Goal: Information Seeking & Learning: Understand process/instructions

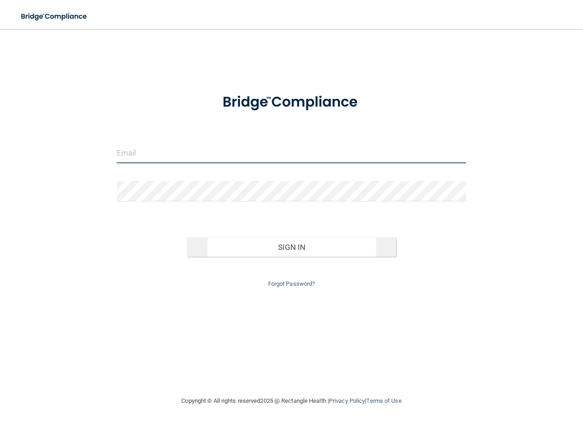
type input "[EMAIL_ADDRESS][DOMAIN_NAME]"
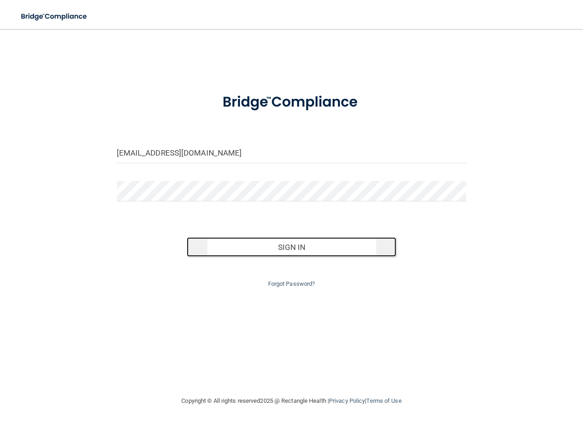
click at [284, 253] on button "Sign In" at bounding box center [292, 247] width 210 height 20
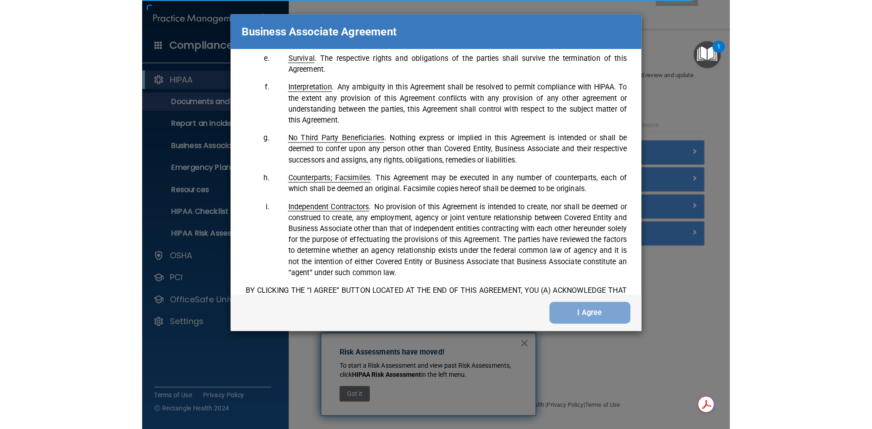
scroll to position [2117, 0]
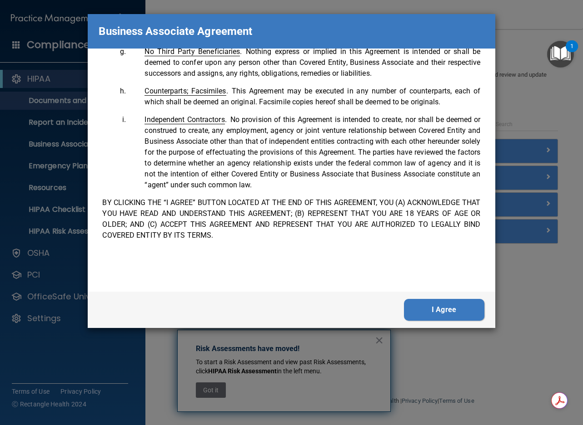
click at [441, 302] on button "I Agree" at bounding box center [444, 310] width 80 height 22
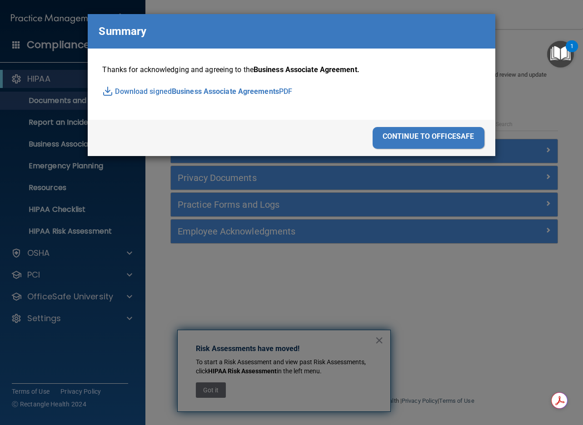
click at [437, 136] on div "continue to officesafe" at bounding box center [428, 138] width 112 height 22
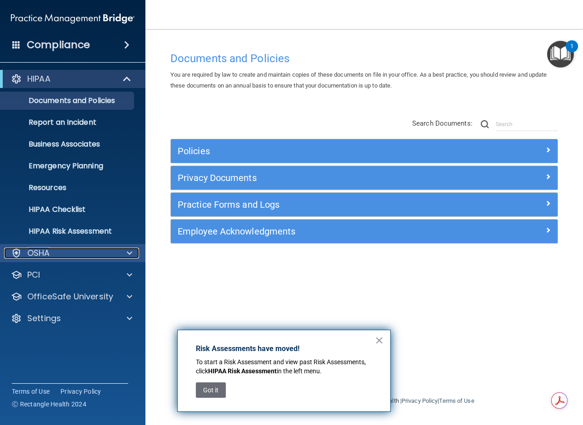
click at [30, 258] on p "OSHA" at bounding box center [38, 253] width 23 height 11
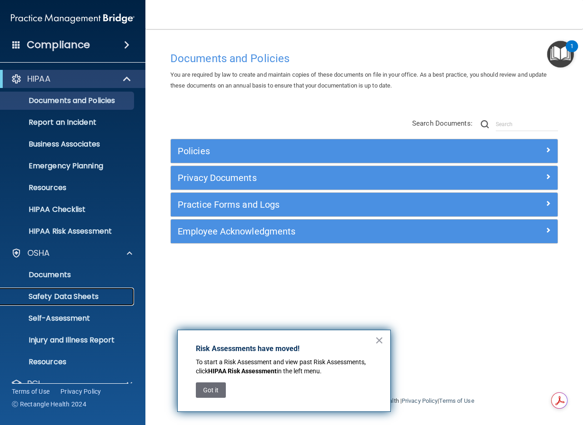
click at [67, 297] on p "Safety Data Sheets" at bounding box center [68, 296] width 124 height 9
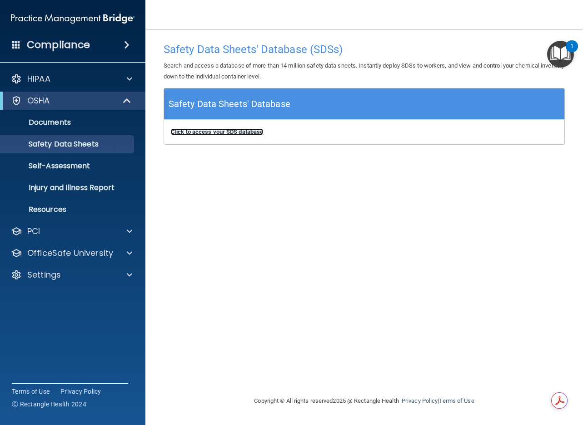
click at [235, 133] on b "Click to access your SDS database" at bounding box center [217, 132] width 92 height 7
click at [40, 15] on img at bounding box center [73, 19] width 124 height 18
click at [20, 46] on span at bounding box center [16, 44] width 8 height 8
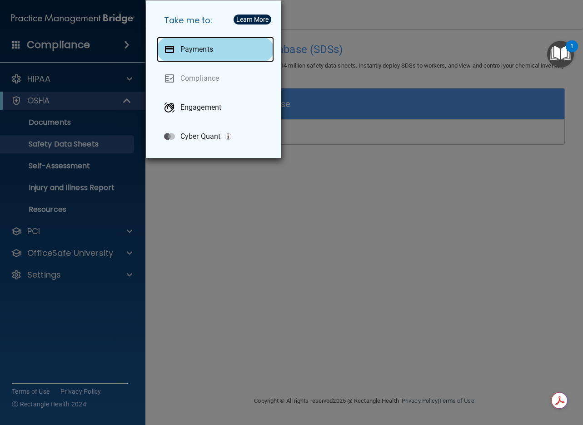
click at [217, 45] on div "Payments" at bounding box center [215, 49] width 117 height 25
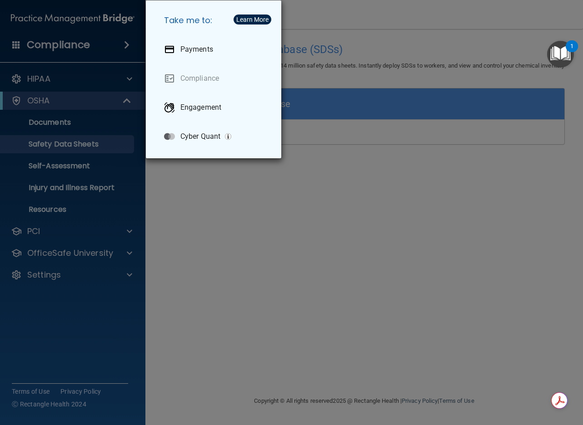
click at [264, 21] on div "Learn More" at bounding box center [252, 19] width 32 height 6
click at [173, 23] on h5 "Take me to:" at bounding box center [215, 20] width 117 height 25
click at [96, 117] on div "Take me to: Payments Compliance Engagement Cyber Quant" at bounding box center [291, 212] width 583 height 425
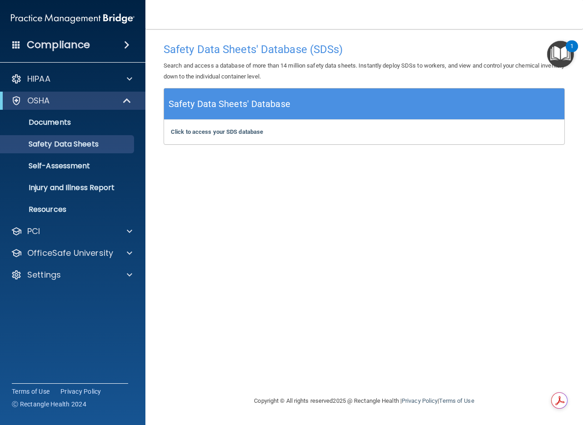
click at [16, 45] on span at bounding box center [16, 44] width 8 height 8
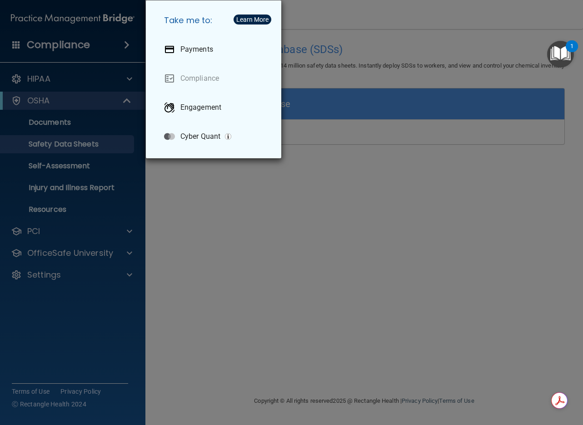
click at [394, 94] on div "Take me to: Payments Compliance Engagement Cyber Quant" at bounding box center [291, 212] width 583 height 425
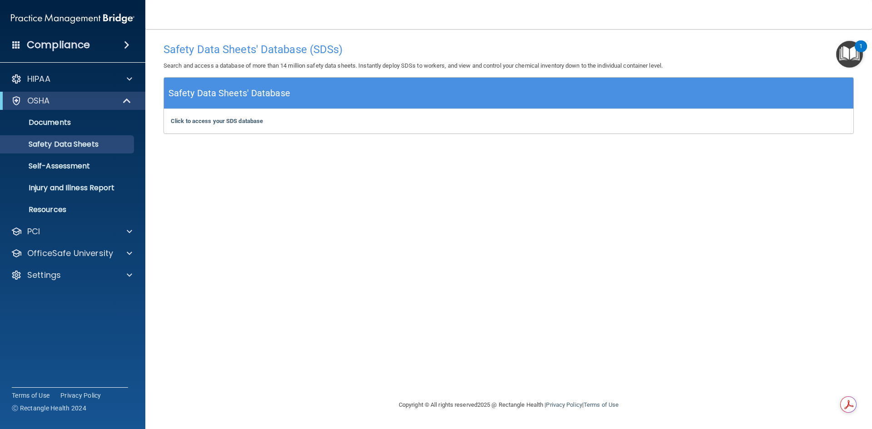
click at [118, 21] on img at bounding box center [73, 19] width 124 height 18
click at [93, 16] on img at bounding box center [73, 19] width 124 height 18
